Goal: Browse casually

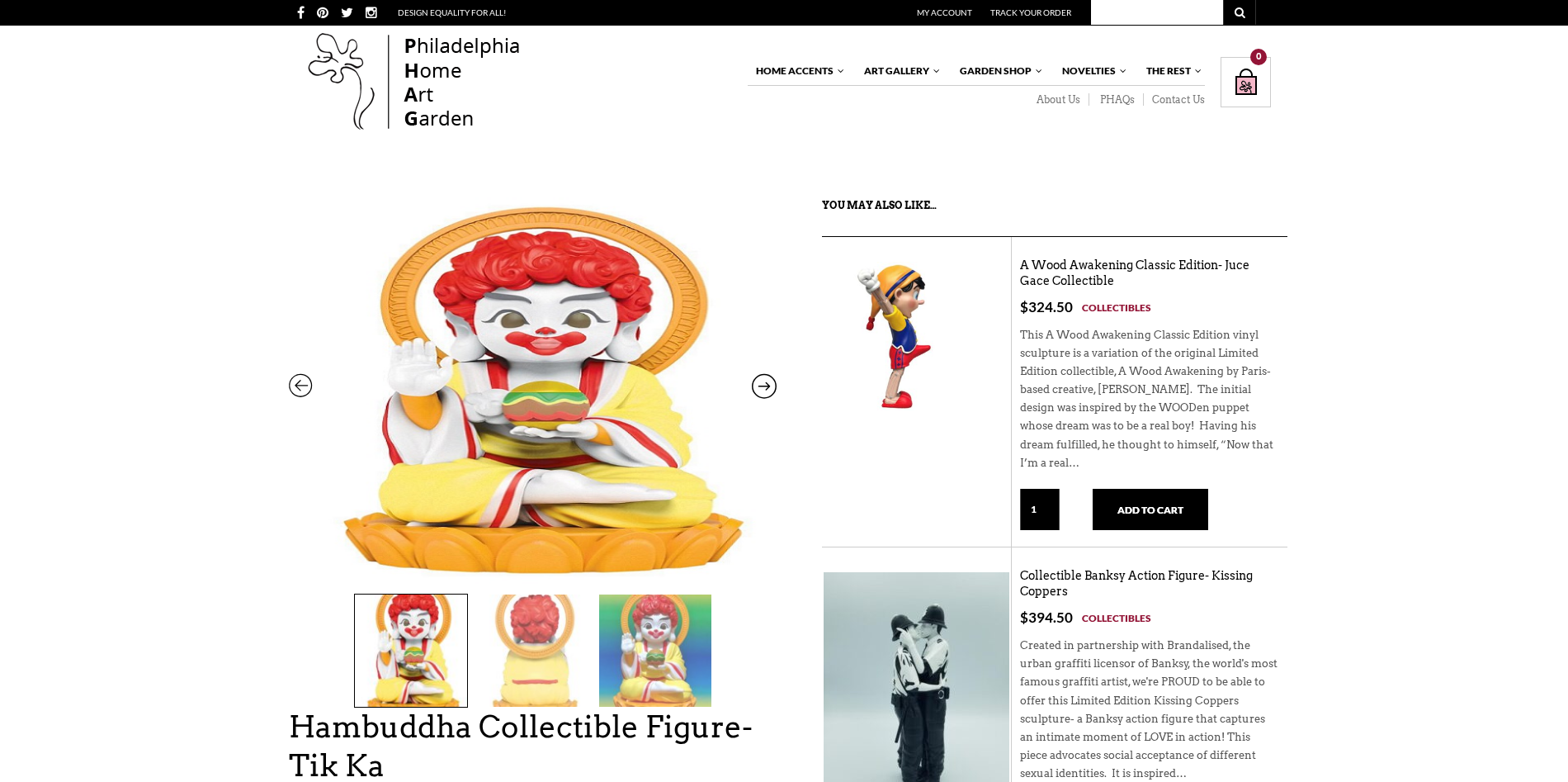
click at [930, 380] on img at bounding box center [896, 336] width 149 height 149
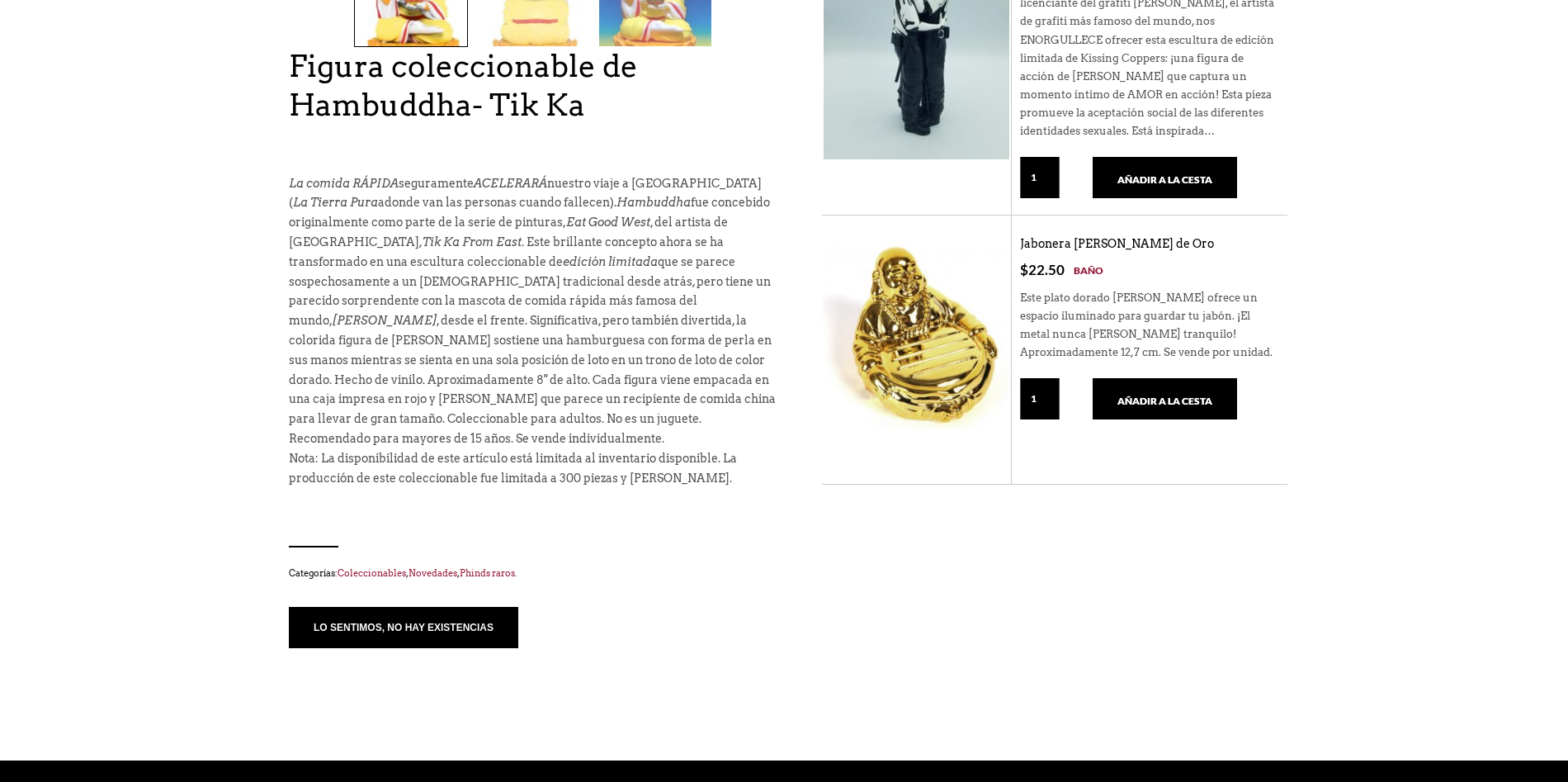
scroll to position [165, 0]
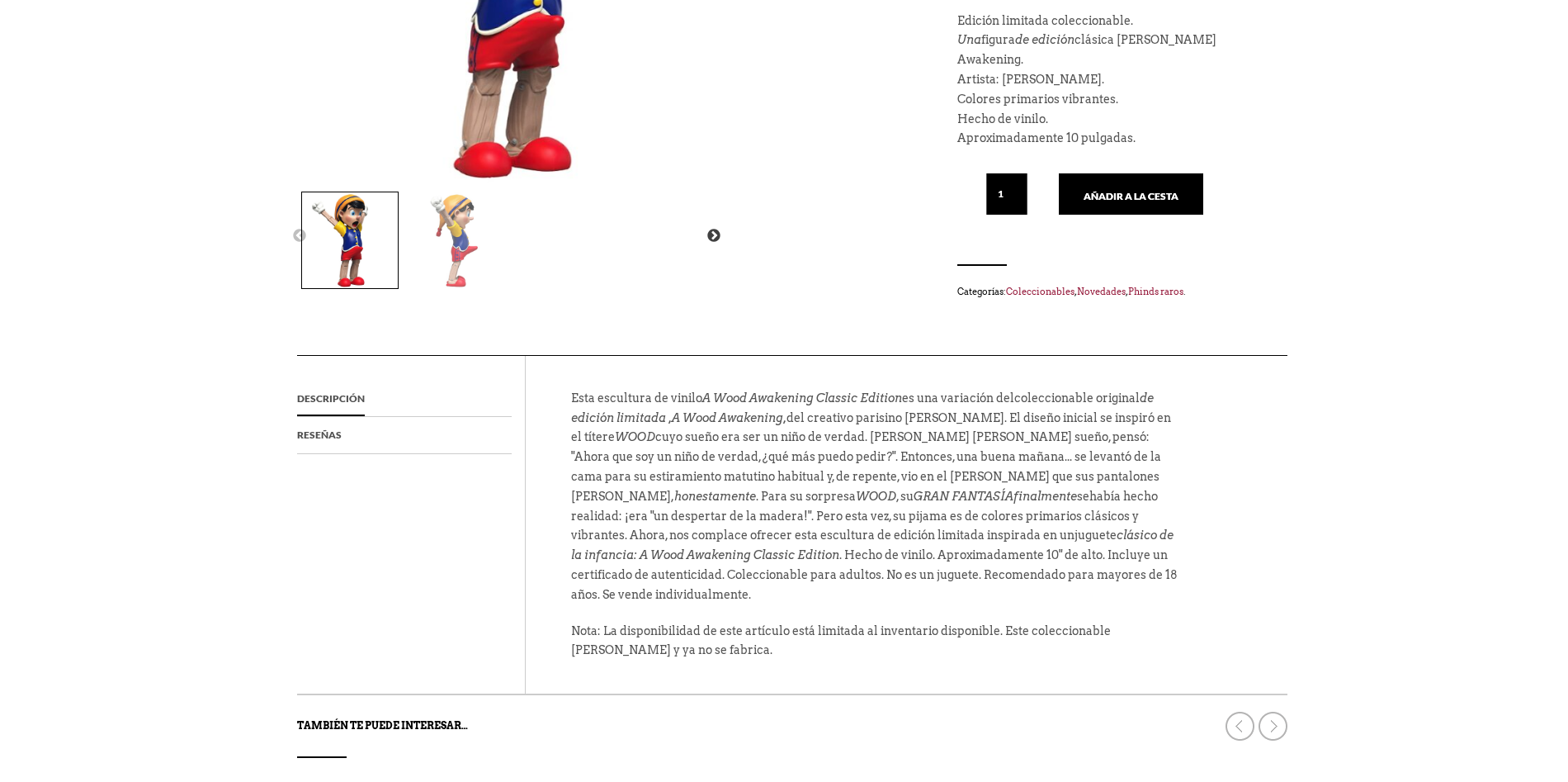
scroll to position [159, 0]
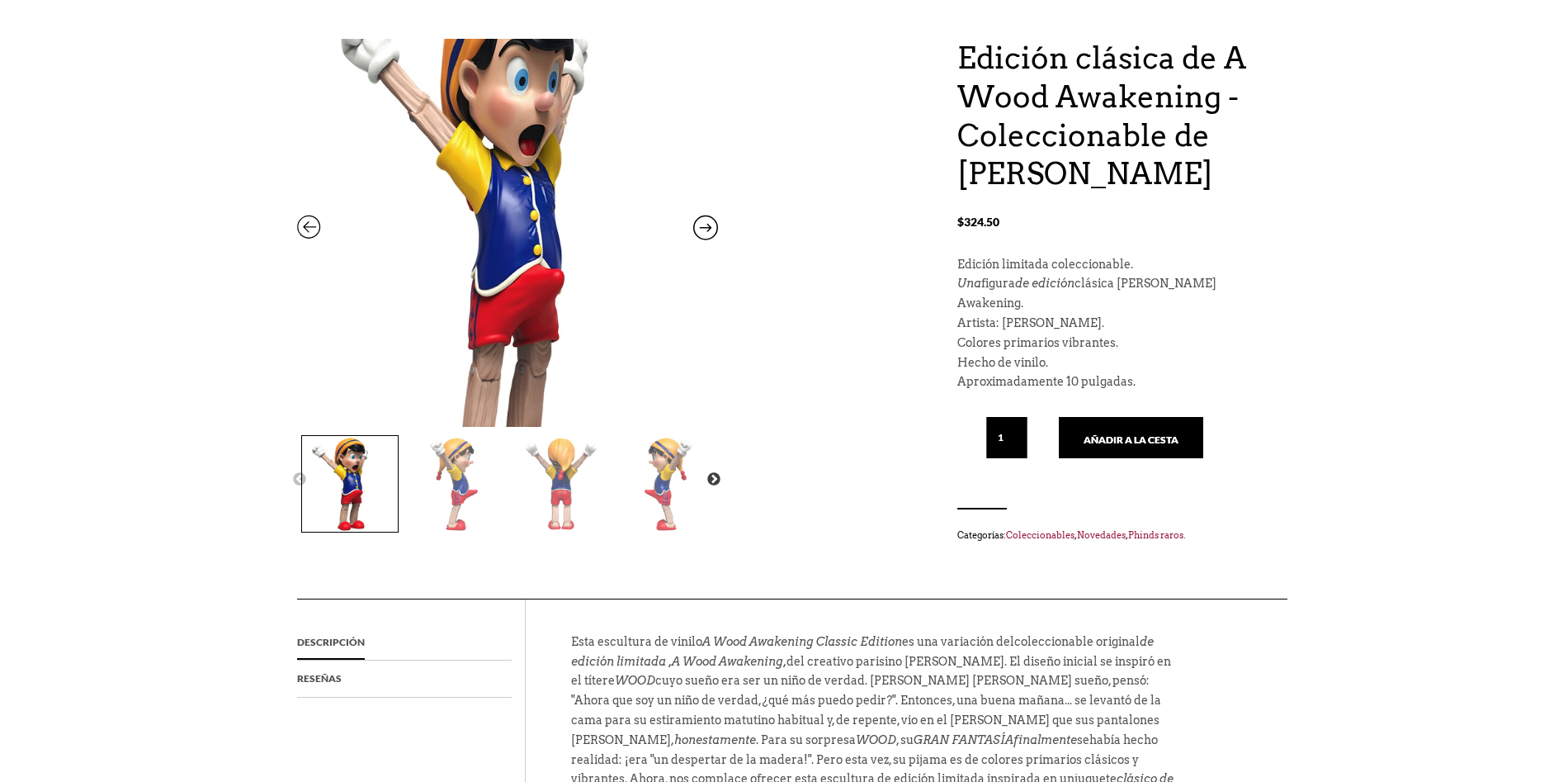
click at [534, 235] on img at bounding box center [507, 232] width 421 height 545
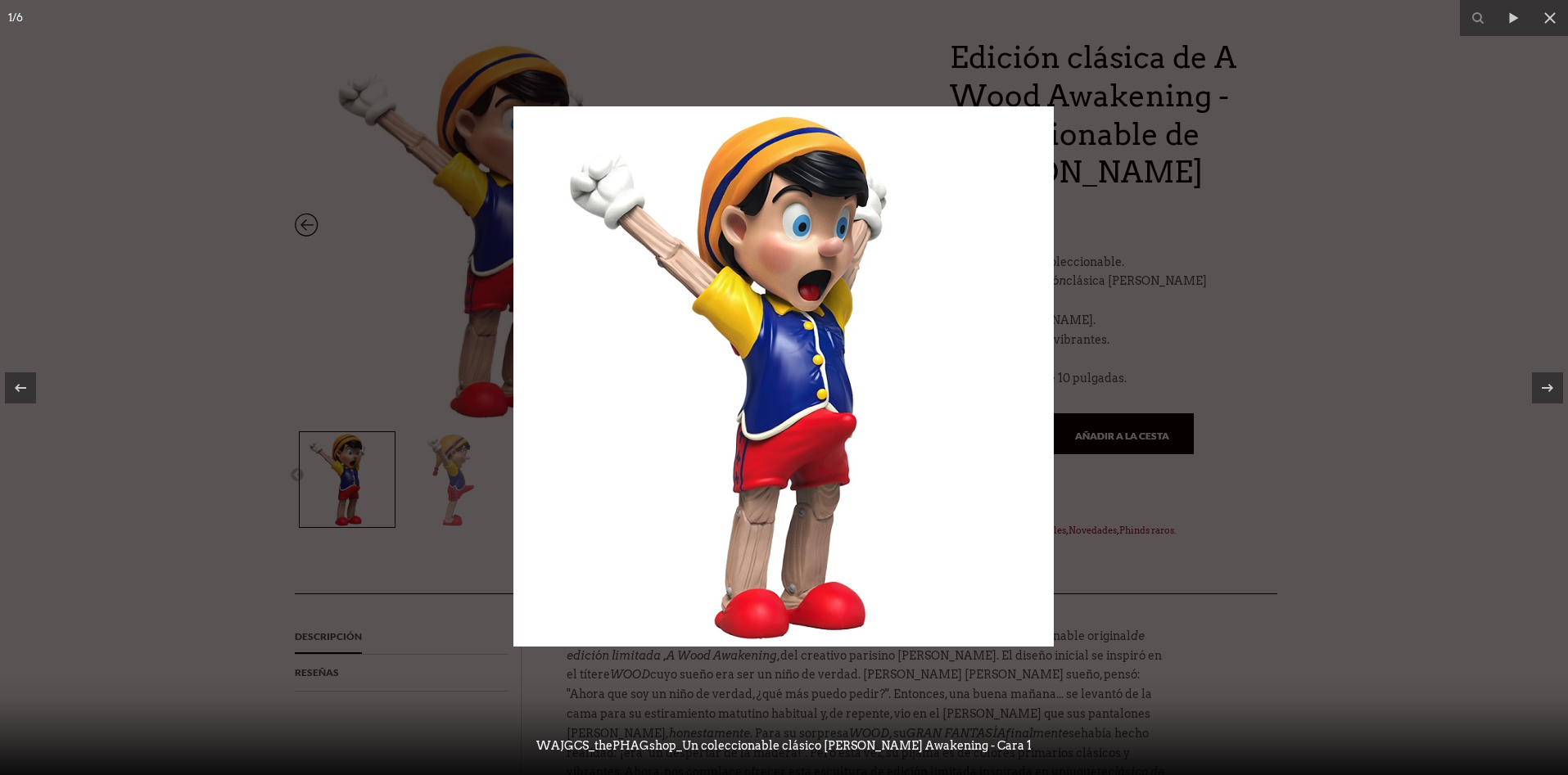
click at [1165, 362] on div at bounding box center [784, 388] width 1568 height 775
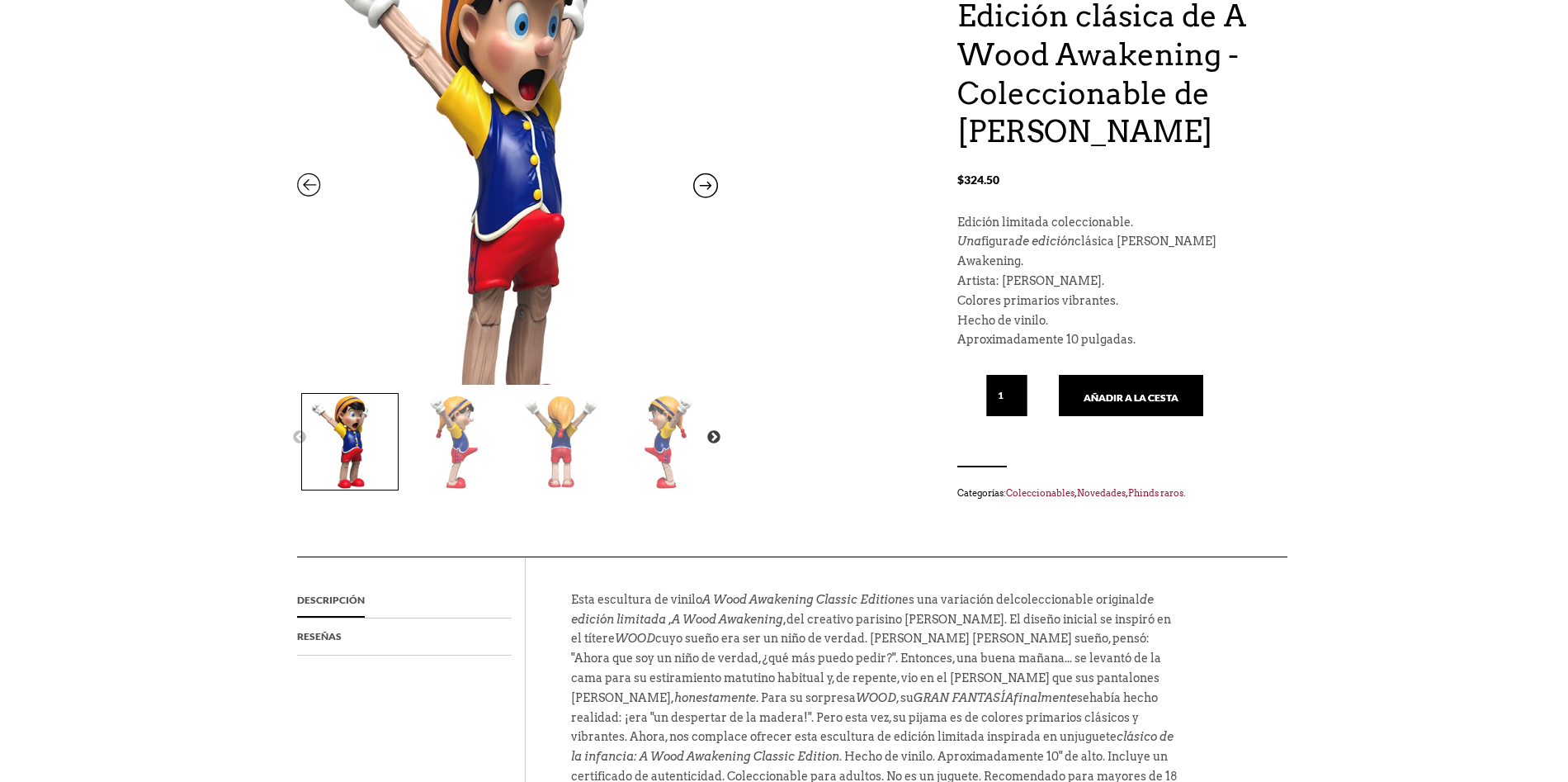
scroll to position [241, 0]
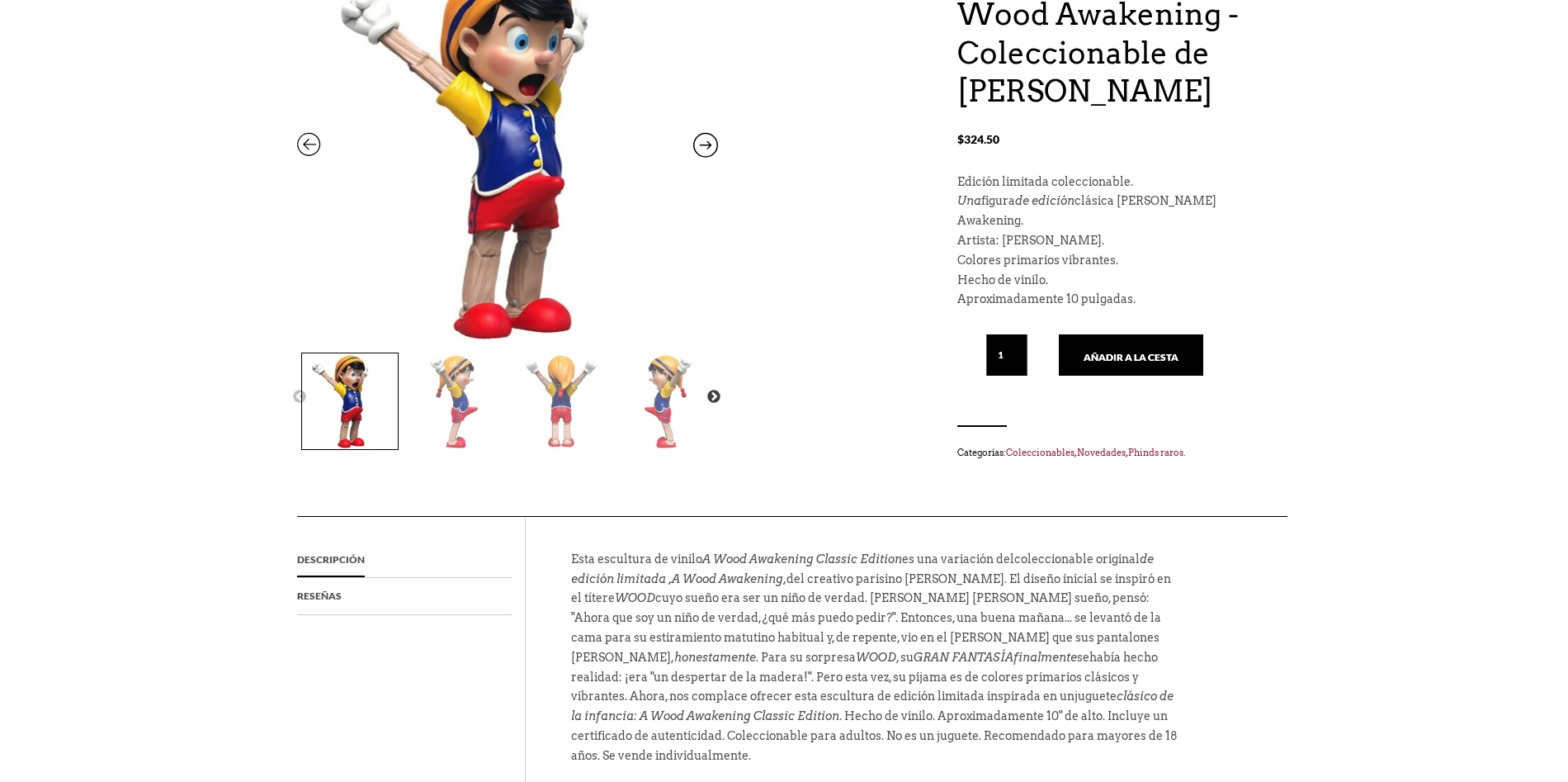
click at [638, 397] on img at bounding box center [667, 401] width 96 height 96
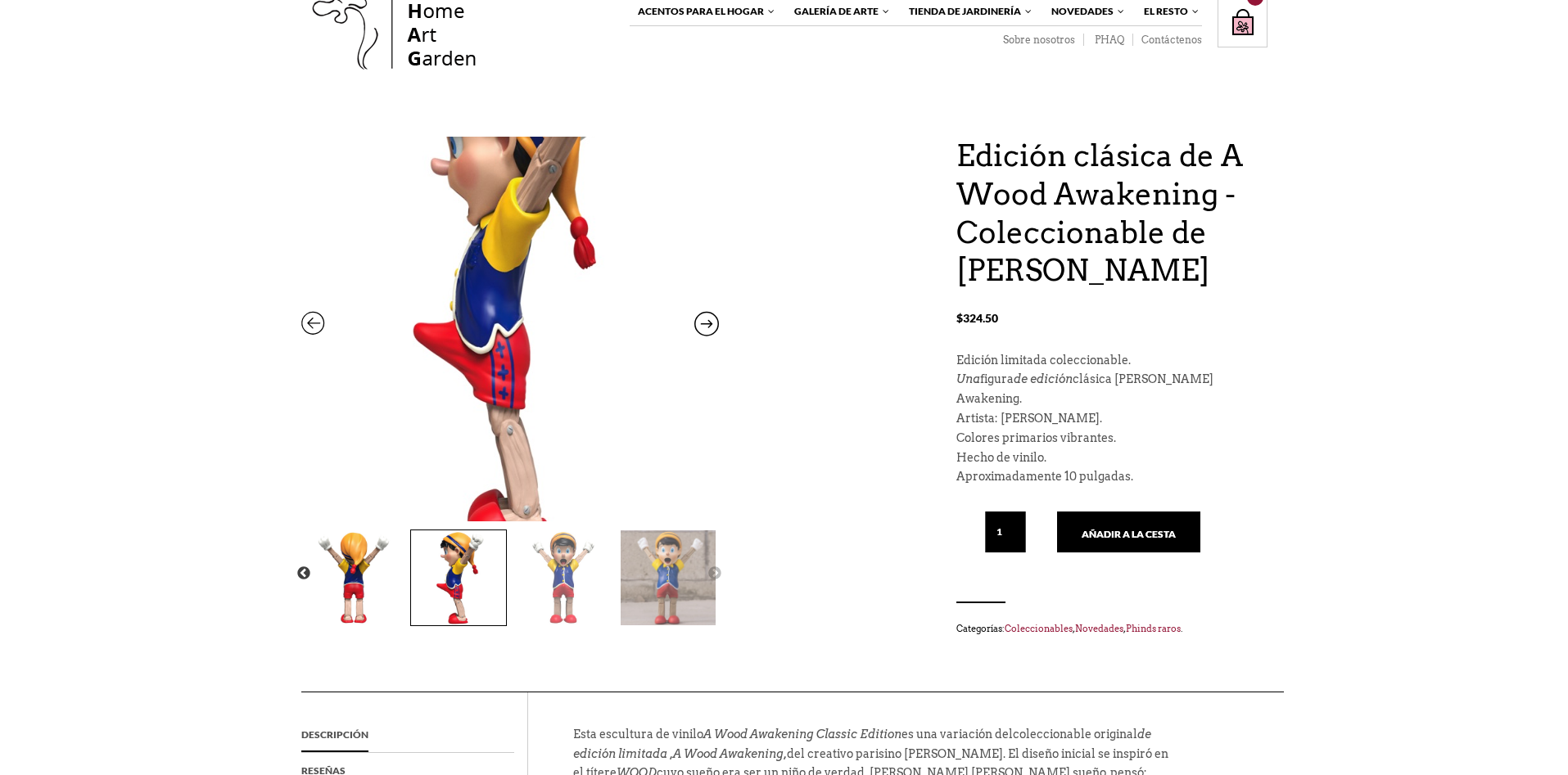
scroll to position [0, 0]
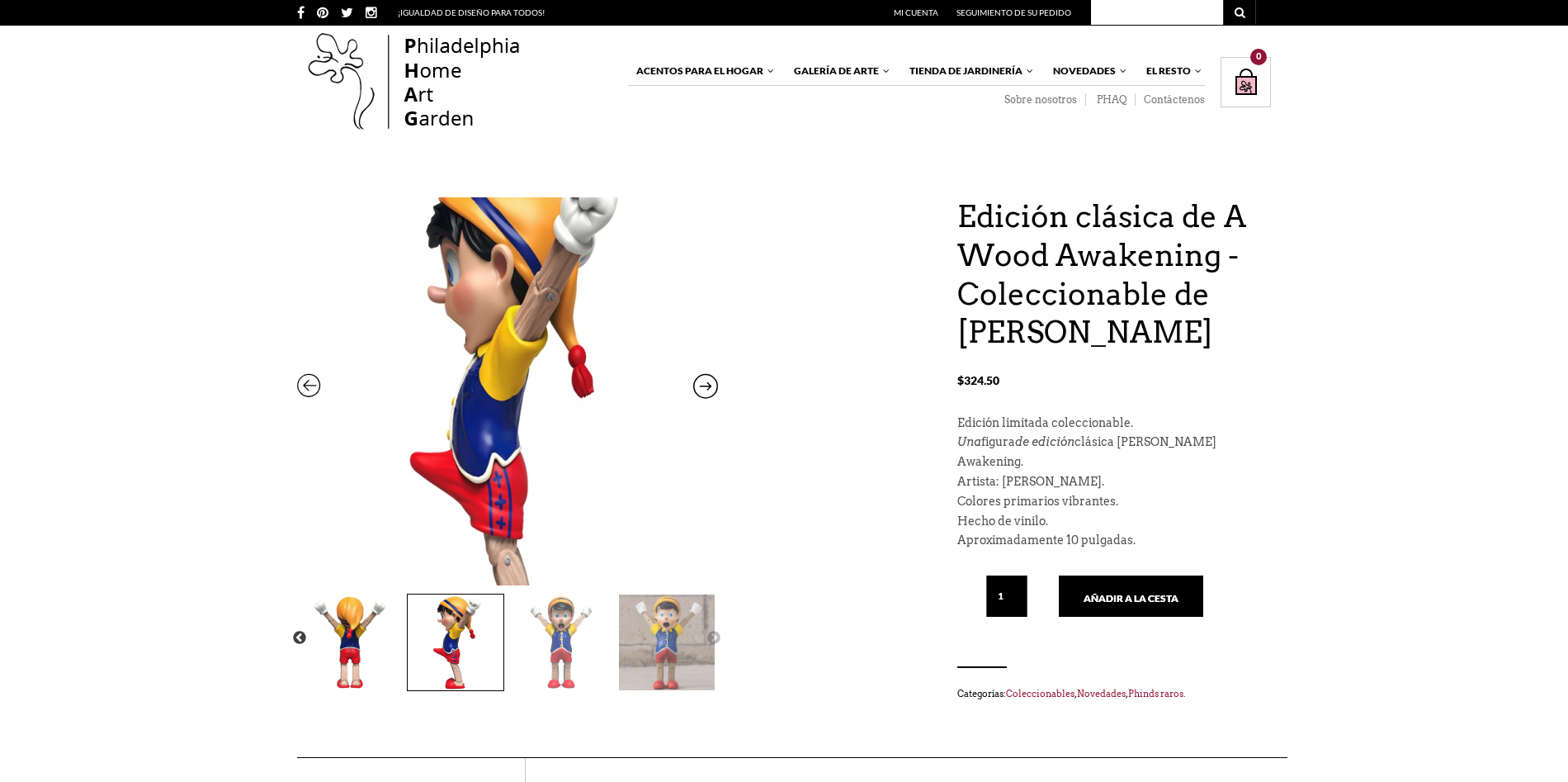
click at [528, 323] on img at bounding box center [507, 419] width 421 height 545
